Goal: Navigation & Orientation: Find specific page/section

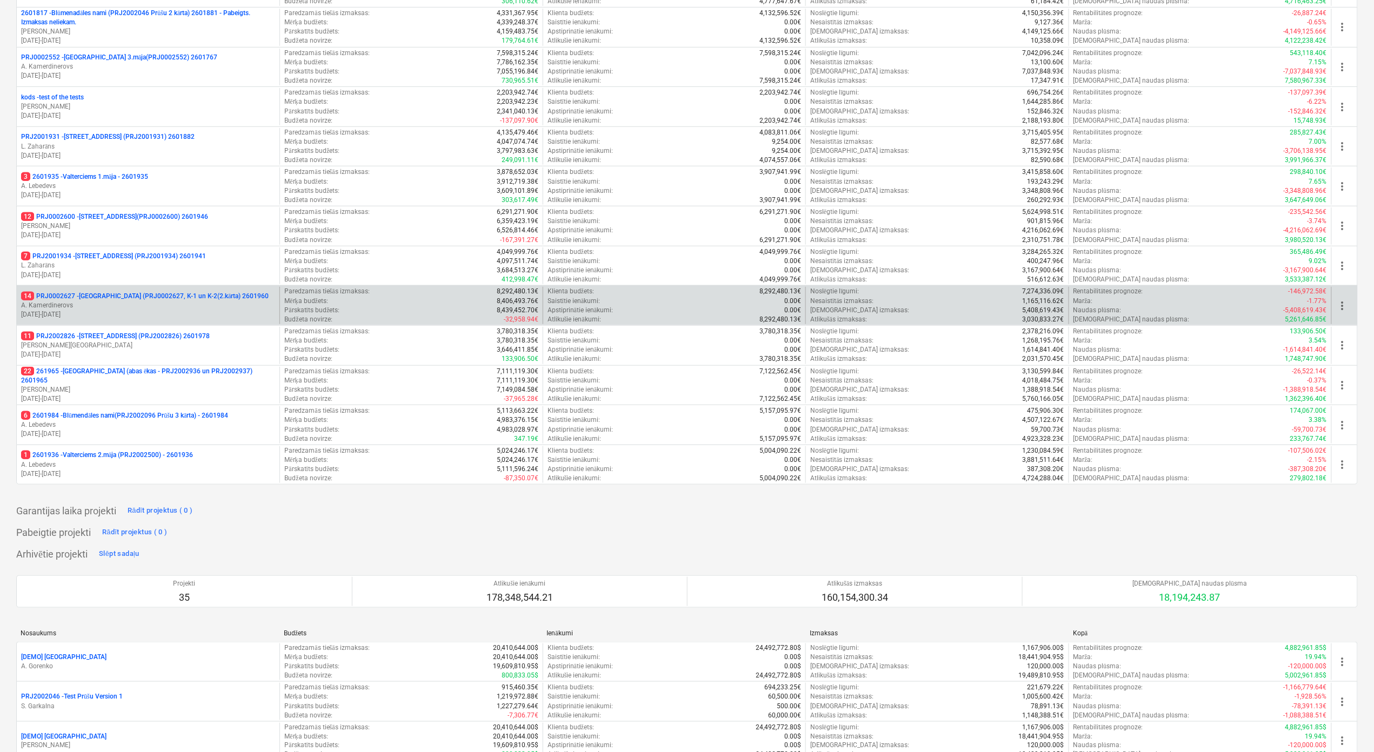
scroll to position [216, 0]
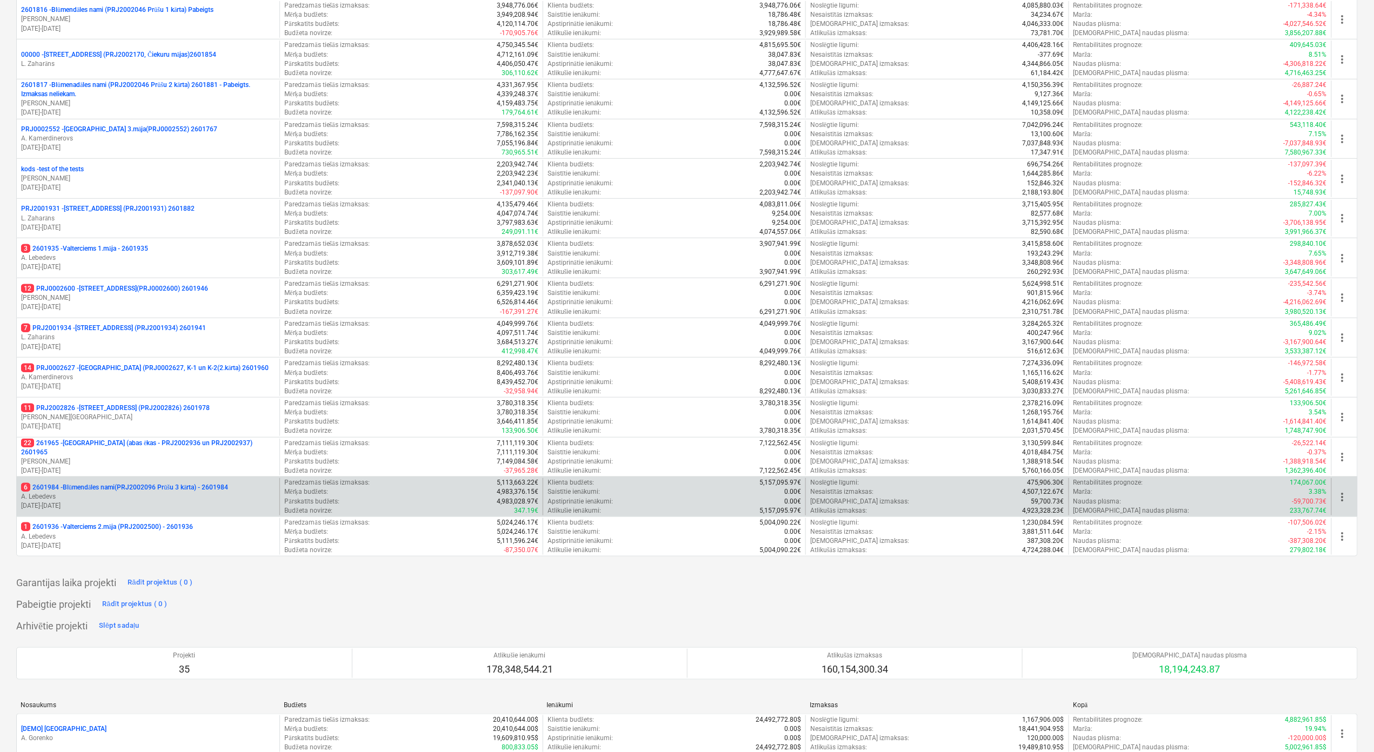
click at [186, 490] on p "6 2601984 - Blūmendāles nami(PRJ2002096 Prūšu 3 kārta) - 2601984" at bounding box center [124, 487] width 207 height 9
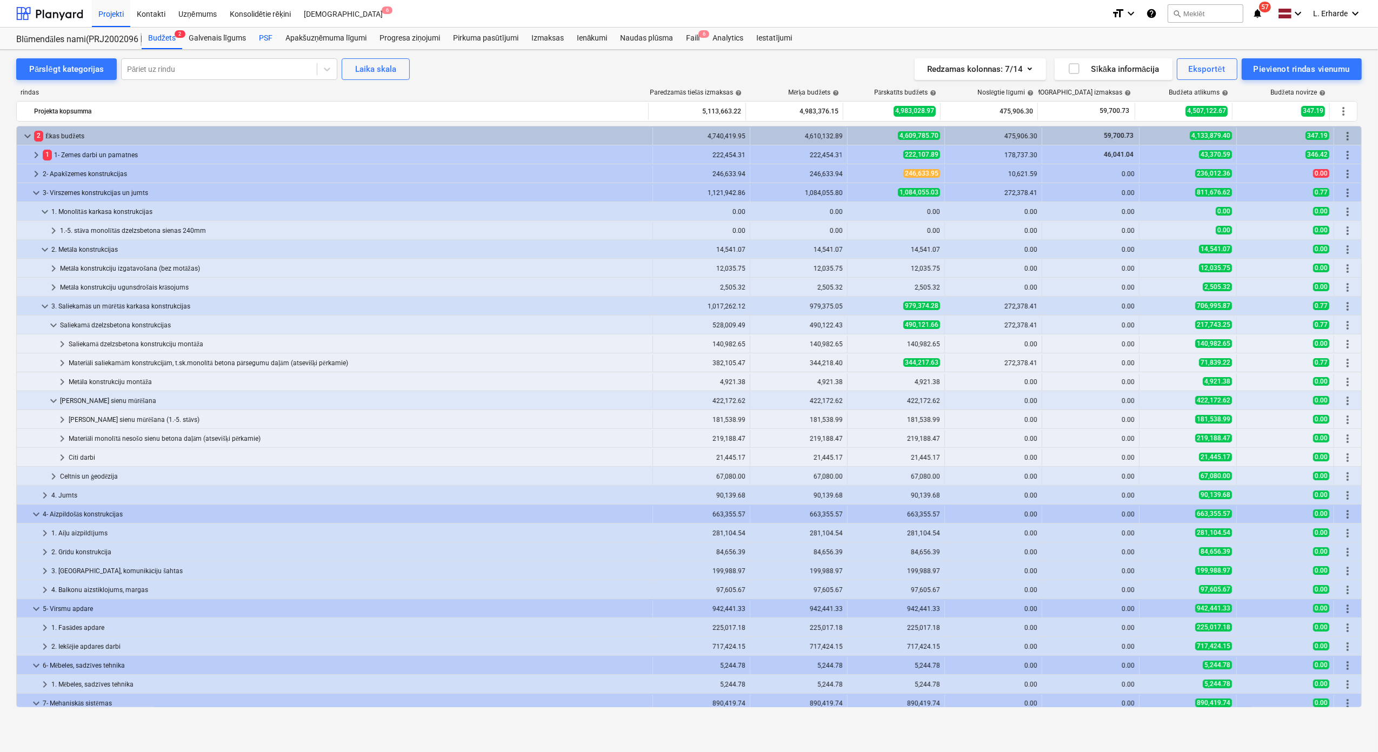
click at [267, 39] on div "PSF" at bounding box center [265, 39] width 26 height 22
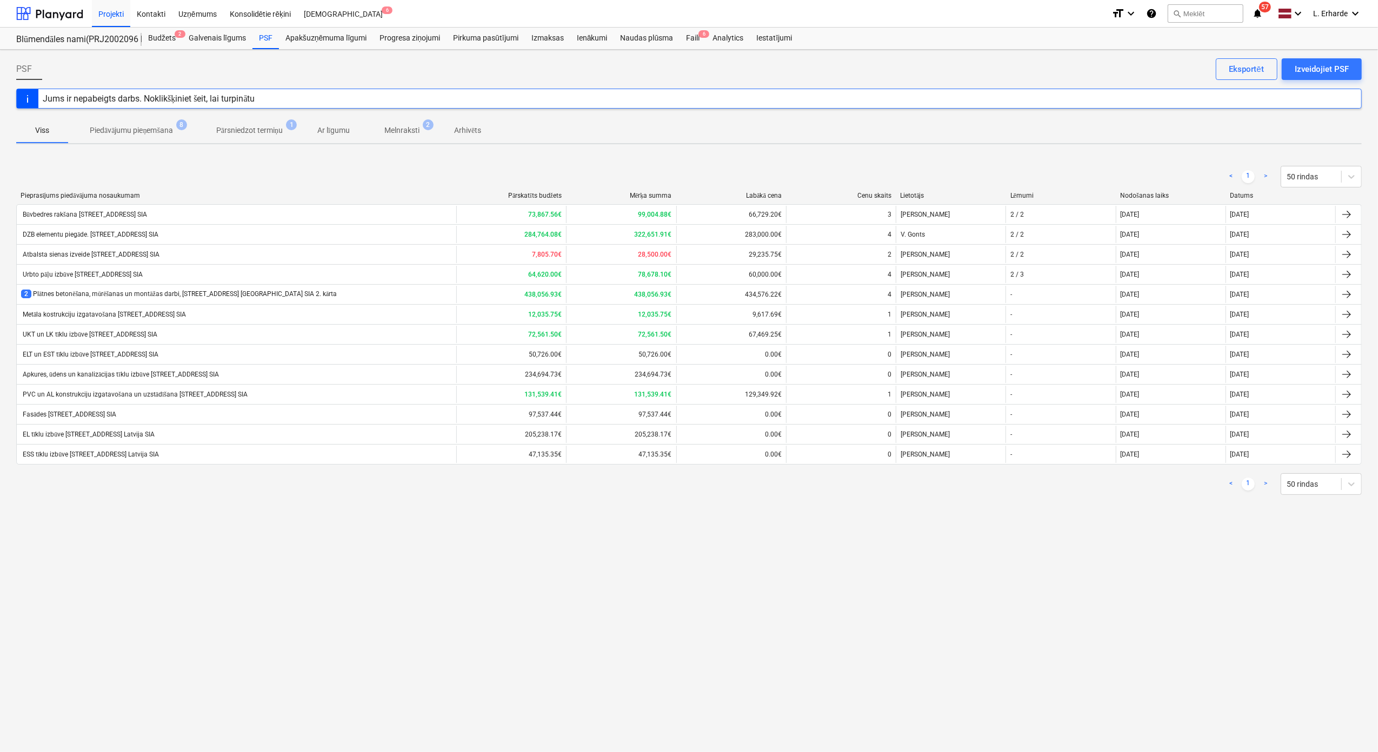
click at [270, 135] on p "Pārsniedzot termiņu" at bounding box center [249, 130] width 66 height 11
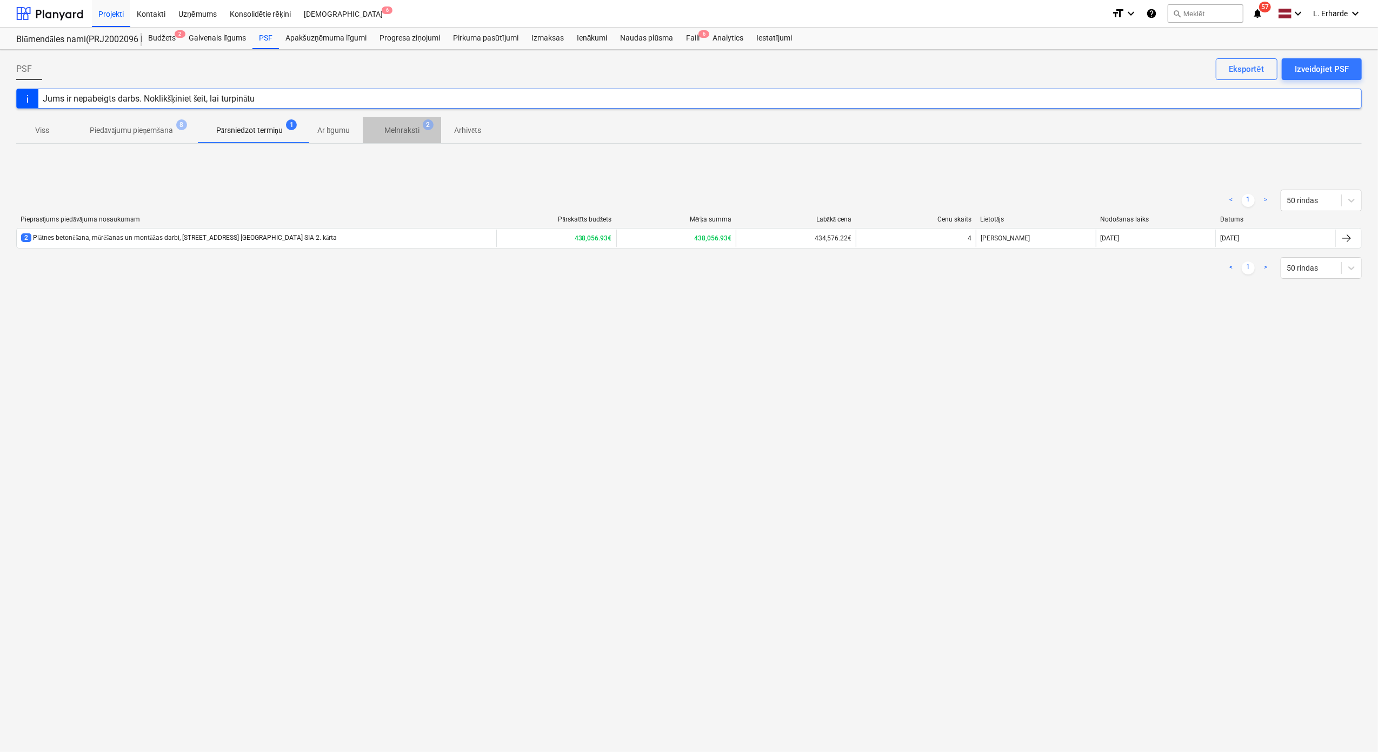
click at [405, 133] on p "Melnraksti" at bounding box center [401, 130] width 35 height 11
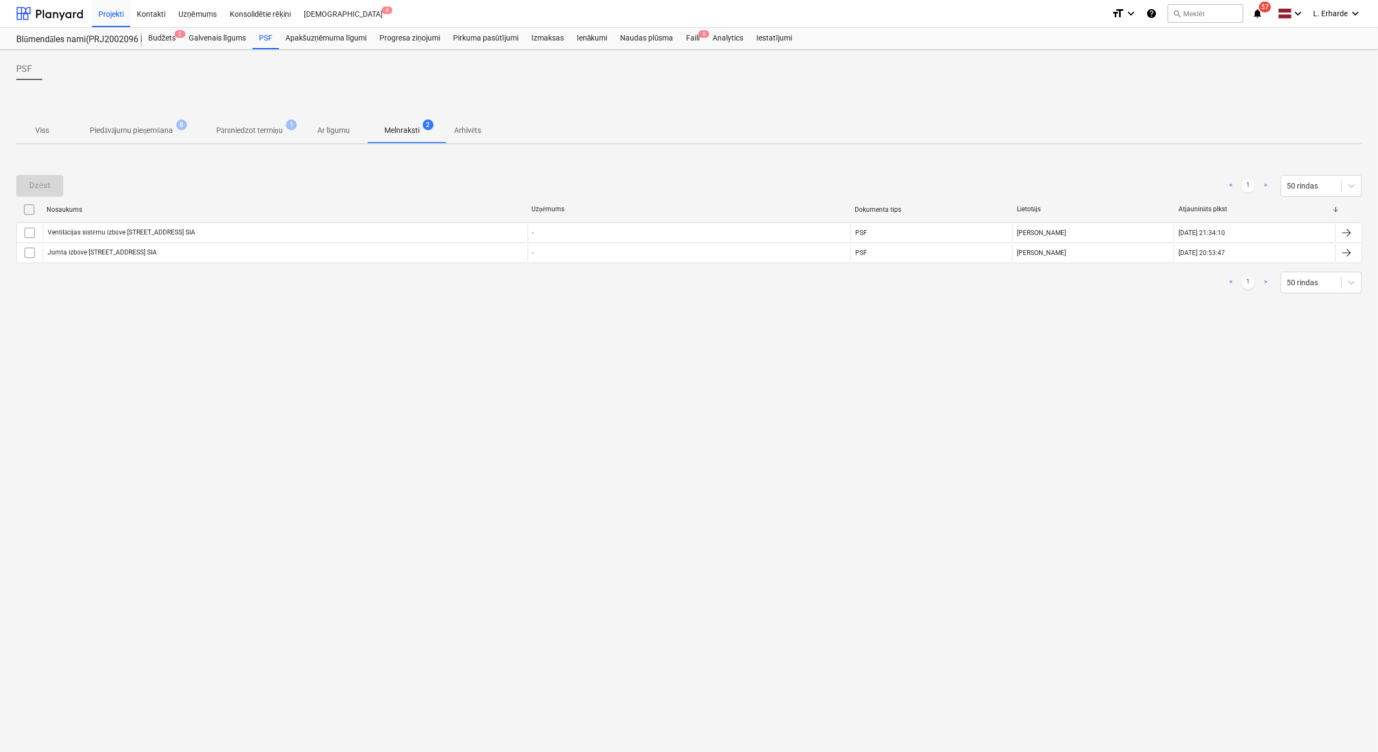
click at [148, 126] on p "Piedāvājumu pieņemšana" at bounding box center [131, 130] width 83 height 11
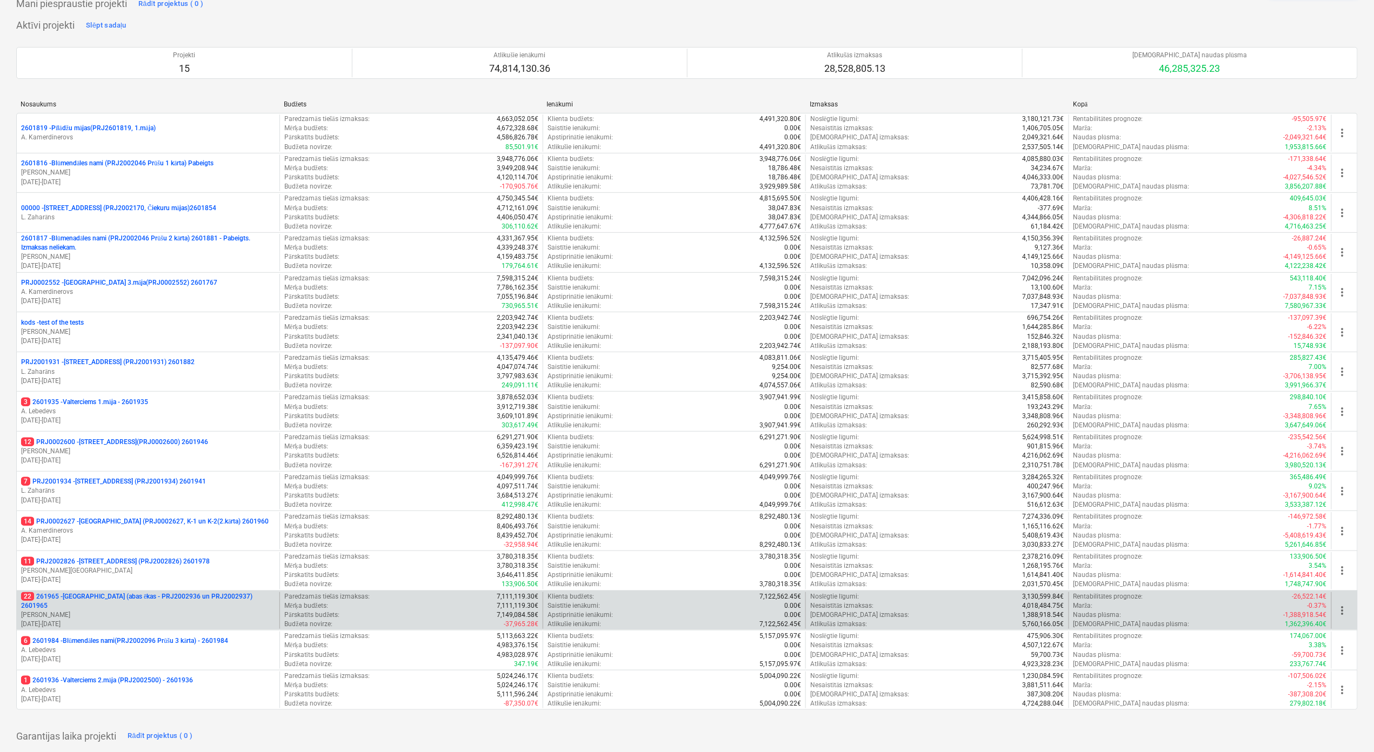
scroll to position [144, 0]
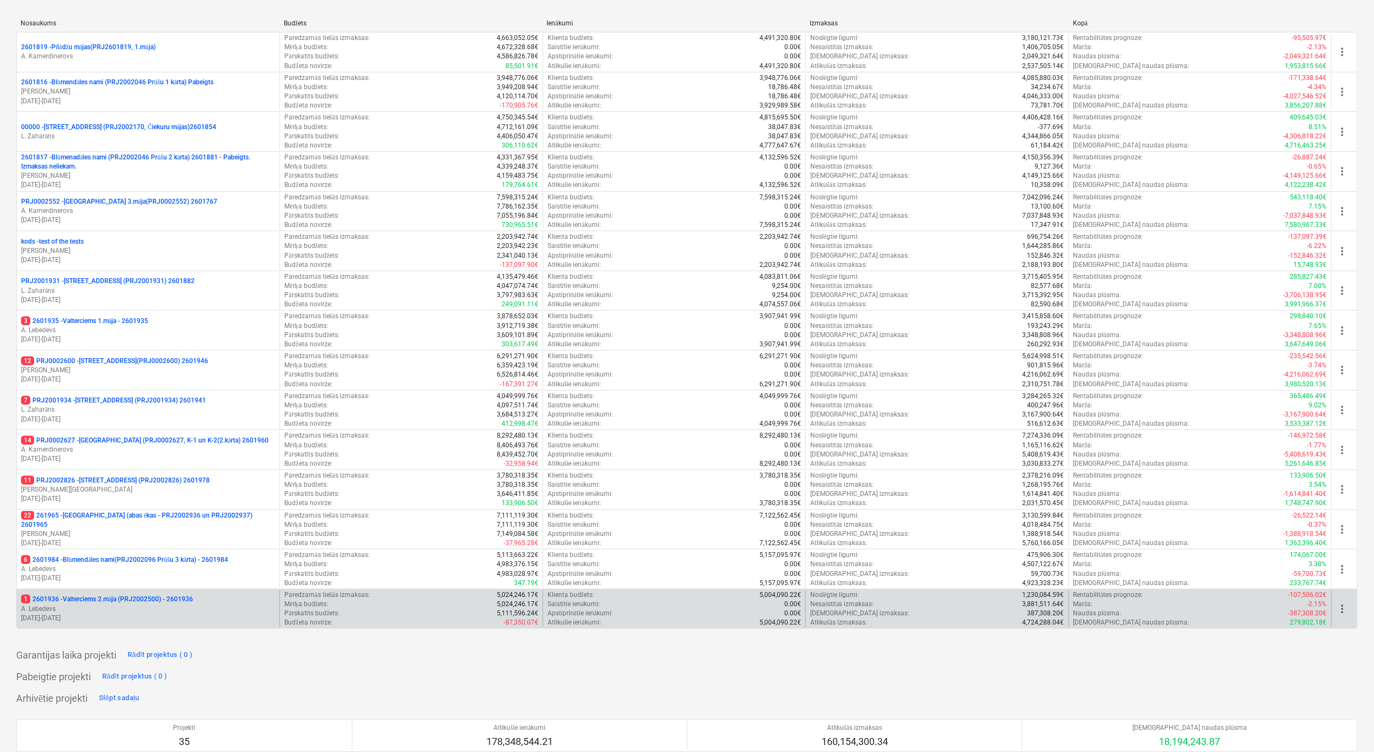
click at [124, 603] on p "1 2601936 - Valterciems 2.māja (PRJ2002500) - 2601936" at bounding box center [107, 599] width 172 height 9
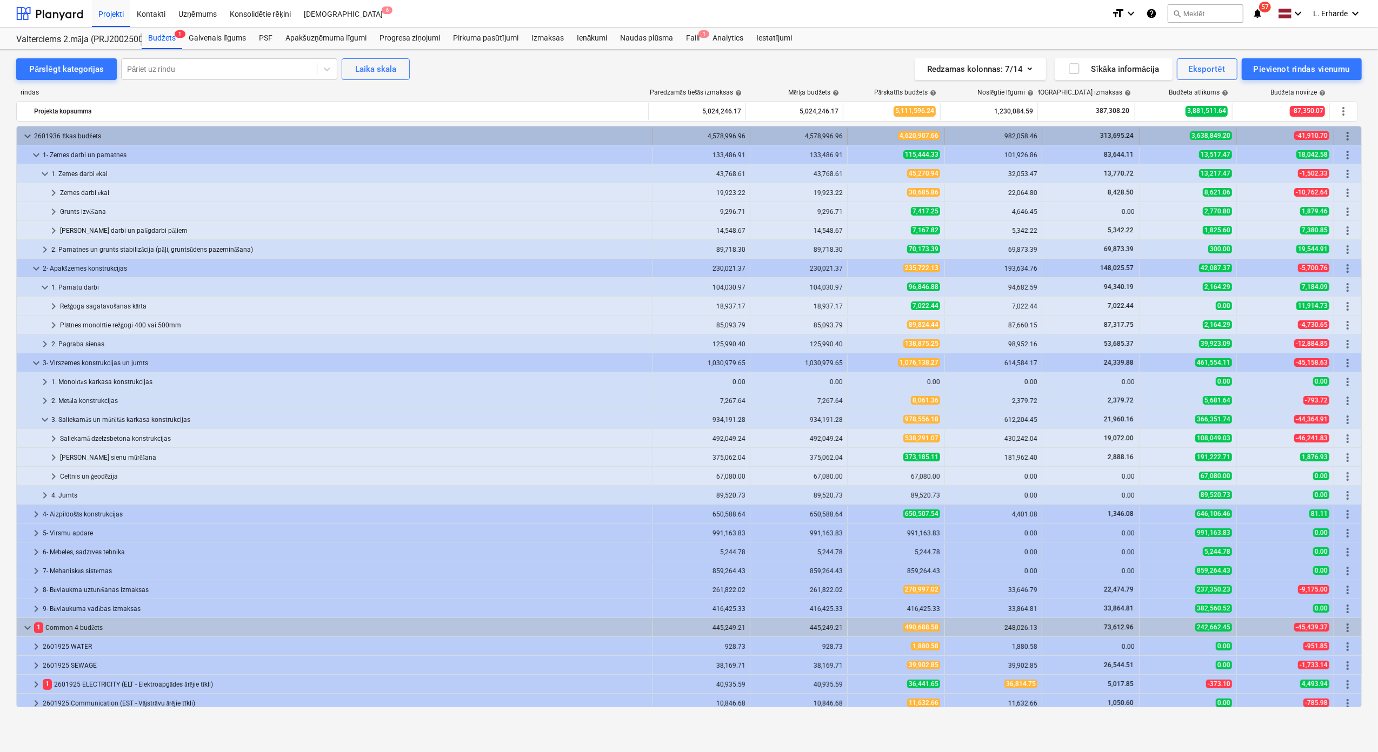
click at [27, 135] on span "keyboard_arrow_down" at bounding box center [27, 136] width 13 height 13
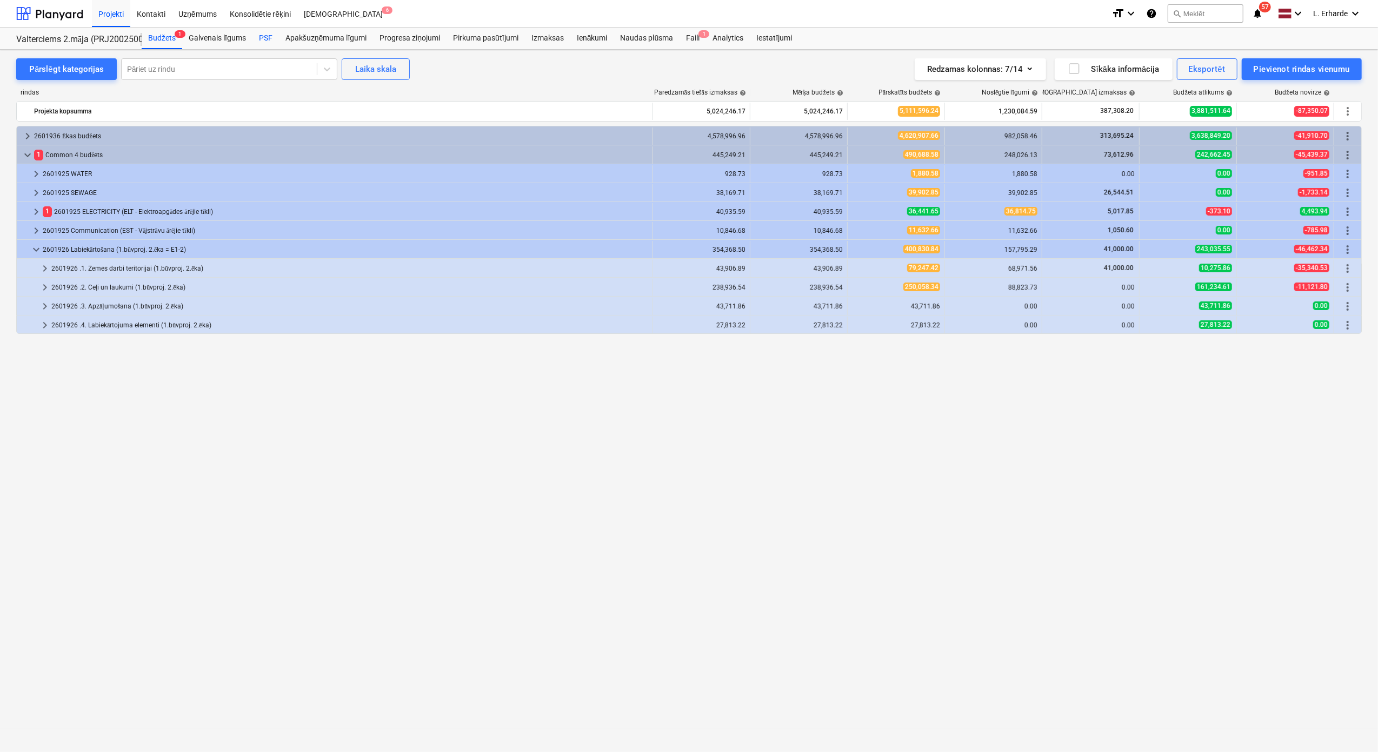
click at [264, 39] on div "PSF" at bounding box center [265, 39] width 26 height 22
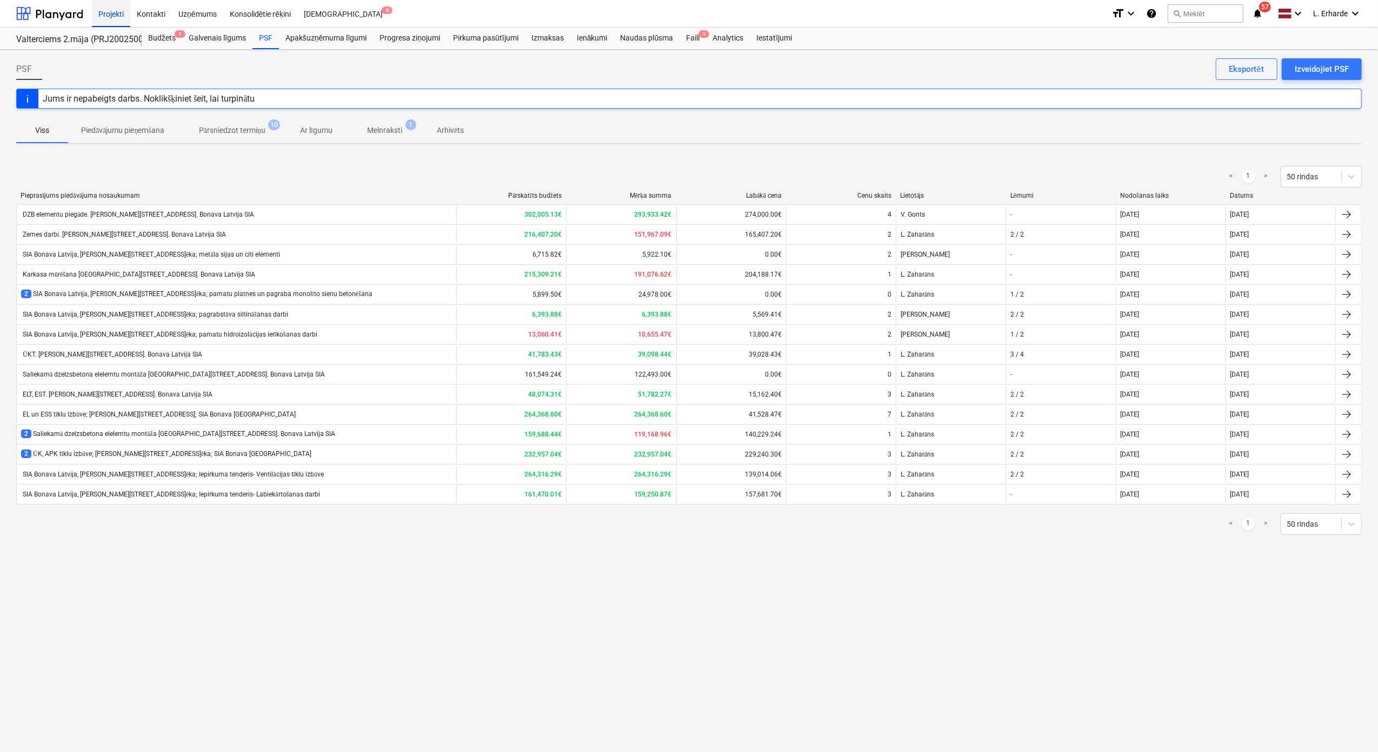
click at [111, 15] on div "Projekti" at bounding box center [111, 13] width 38 height 28
